Goal: Navigation & Orientation: Find specific page/section

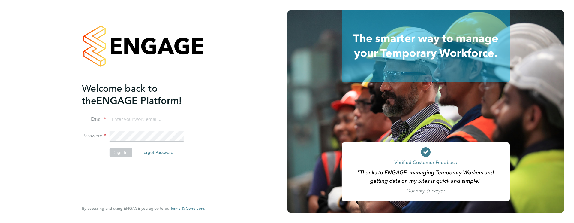
type input "[PERSON_NAME][EMAIL_ADDRESS][PERSON_NAME][DOMAIN_NAME]"
click at [106, 153] on li "Sign In Forgot Password" at bounding box center [140, 155] width 117 height 16
click at [117, 156] on button "Sign In" at bounding box center [121, 152] width 23 height 10
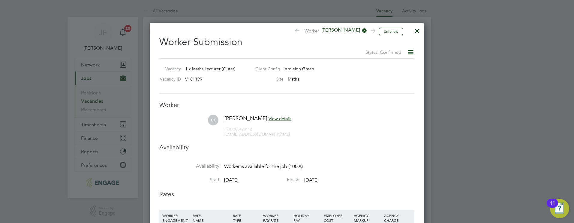
click at [416, 33] on div at bounding box center [417, 29] width 11 height 11
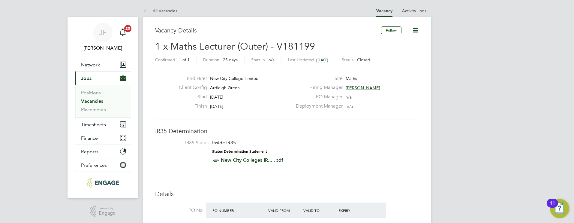
click at [96, 102] on link "Vacancies" at bounding box center [92, 101] width 22 height 6
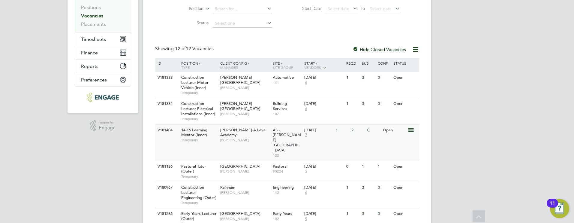
click at [196, 128] on span "14-16 Learning Mentor (Inner)" at bounding box center [194, 132] width 26 height 10
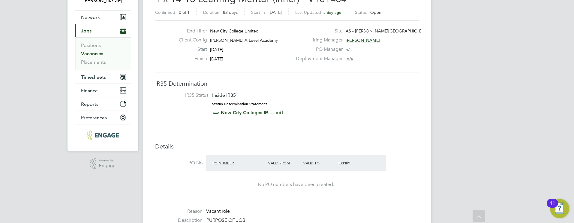
scroll to position [48, 0]
